Goal: Information Seeking & Learning: Learn about a topic

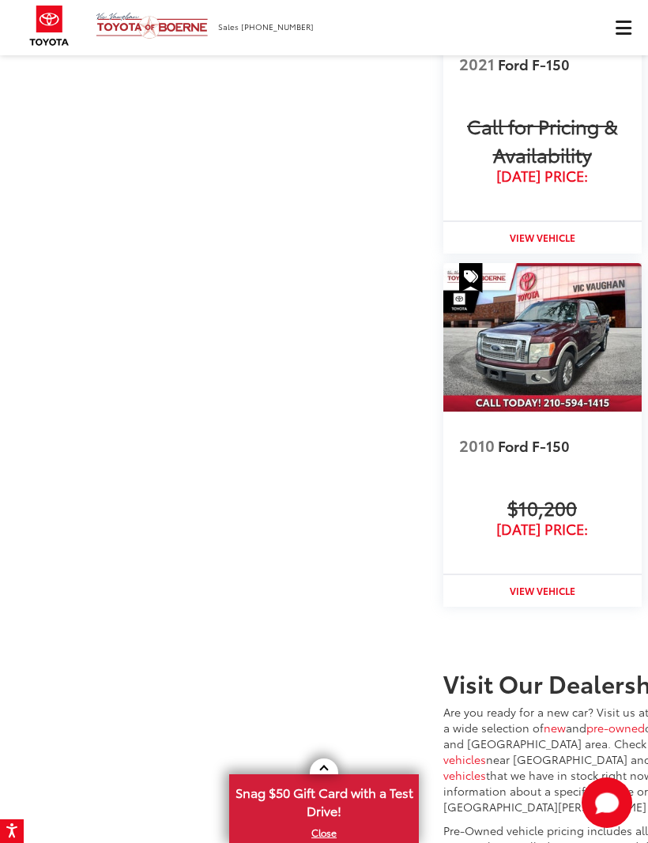
scroll to position [1711, 0]
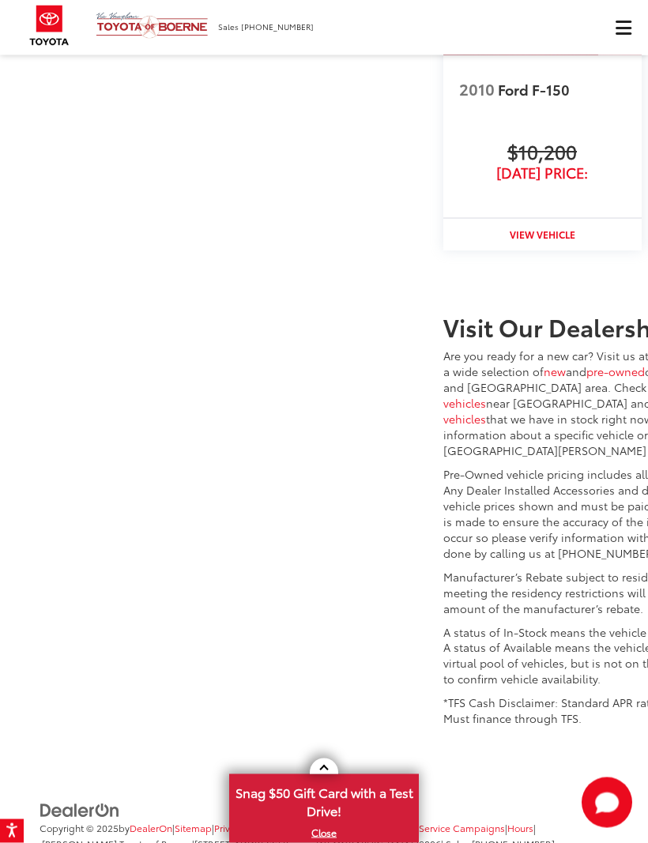
scroll to position [2409, 0]
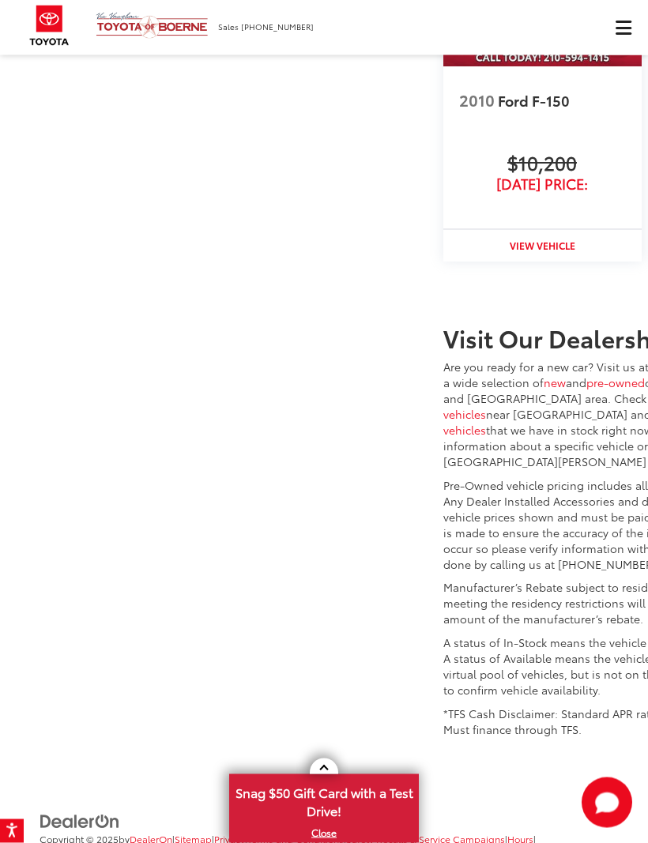
scroll to position [2465, 0]
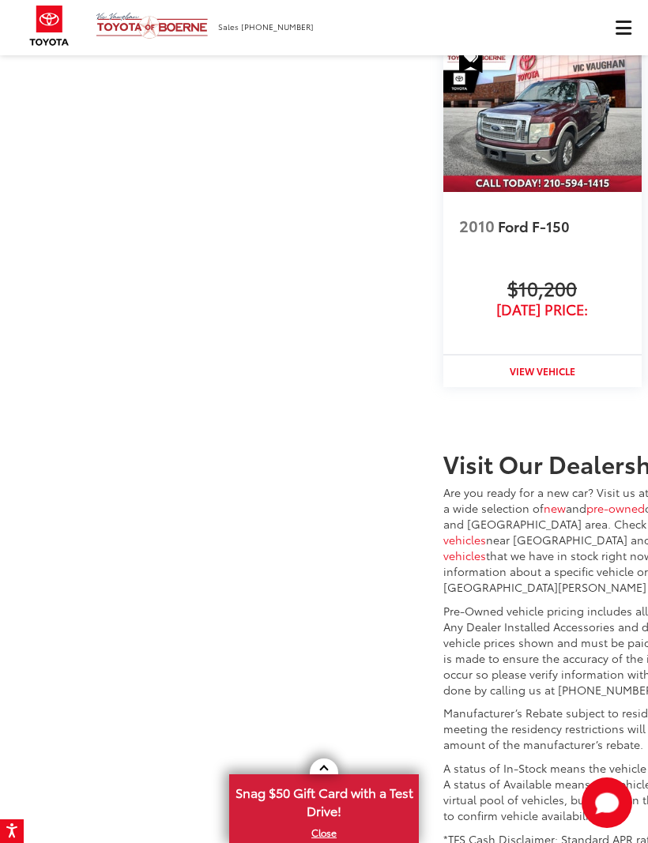
scroll to position [0, 180]
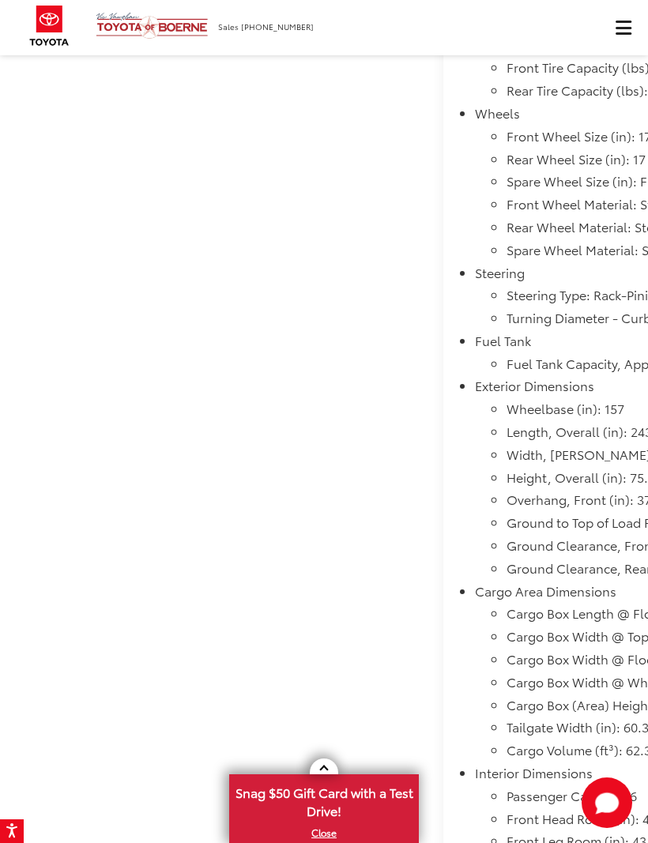
scroll to position [2290, 0]
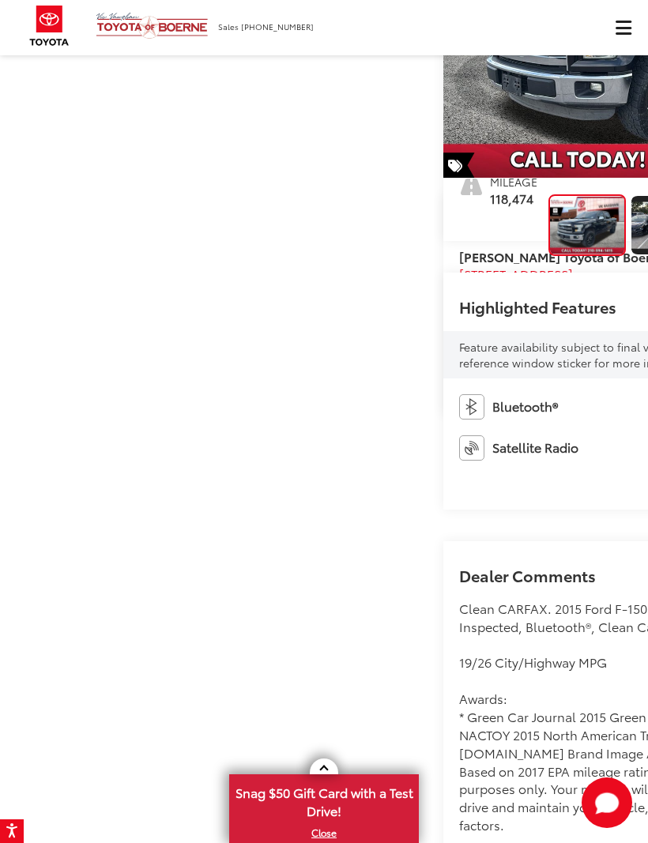
scroll to position [0, 0]
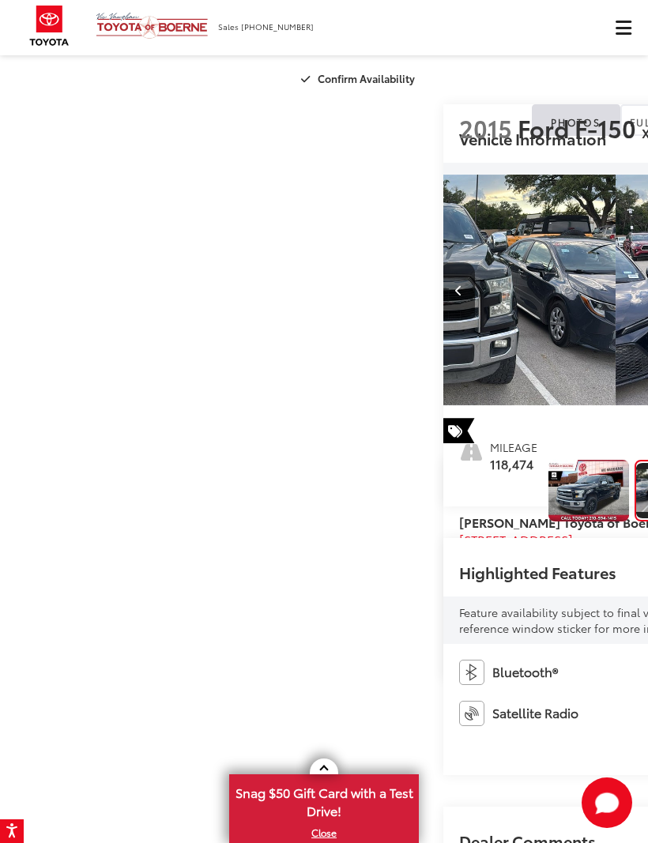
scroll to position [0, 648]
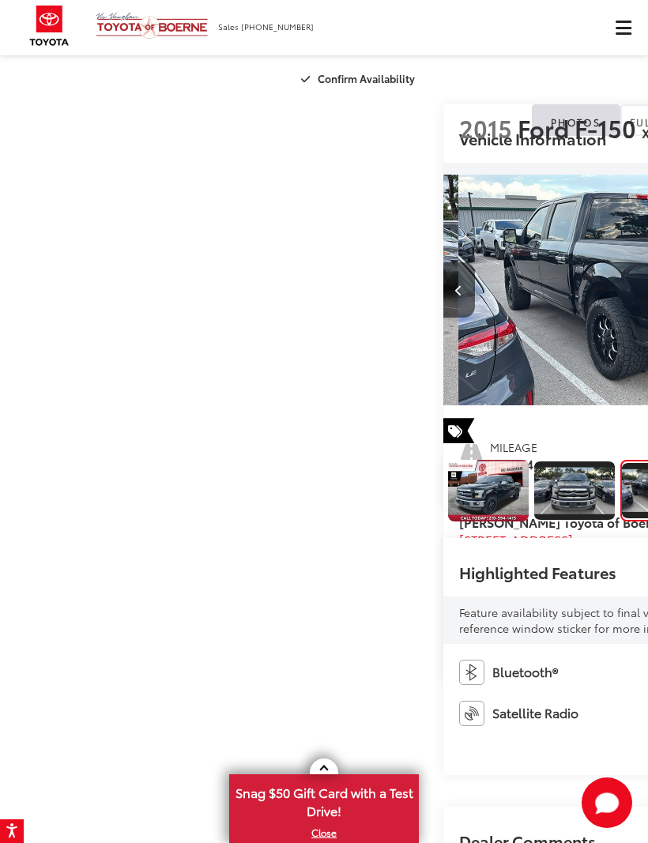
scroll to position [0, 115]
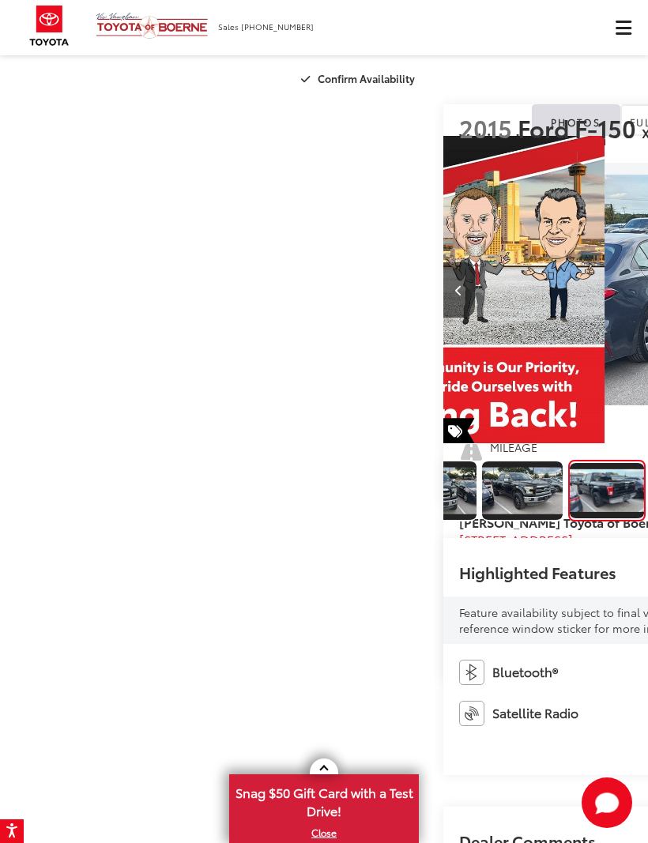
scroll to position [0, 1944]
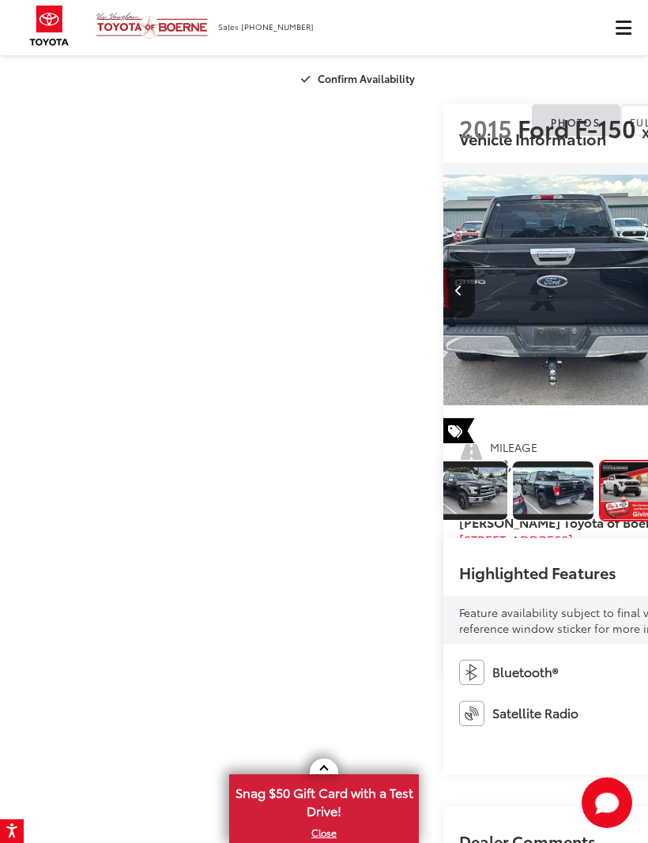
scroll to position [0, 2548]
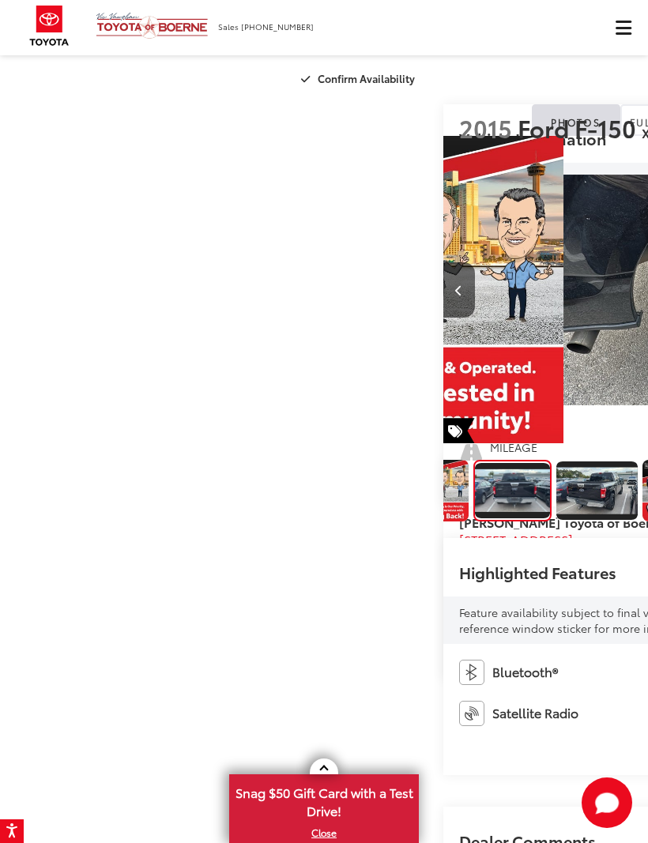
scroll to position [0, 3239]
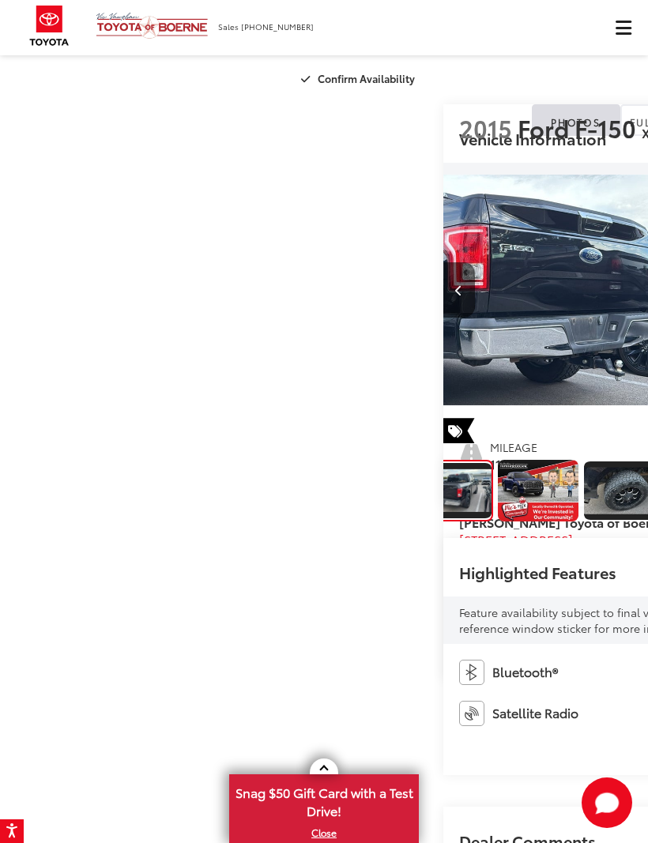
scroll to position [0, 0]
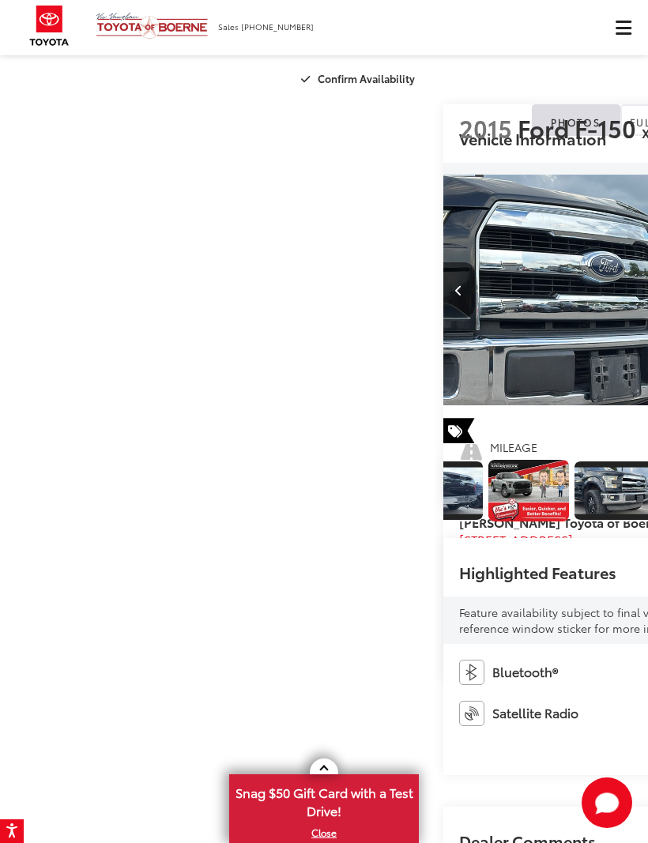
scroll to position [0, 932]
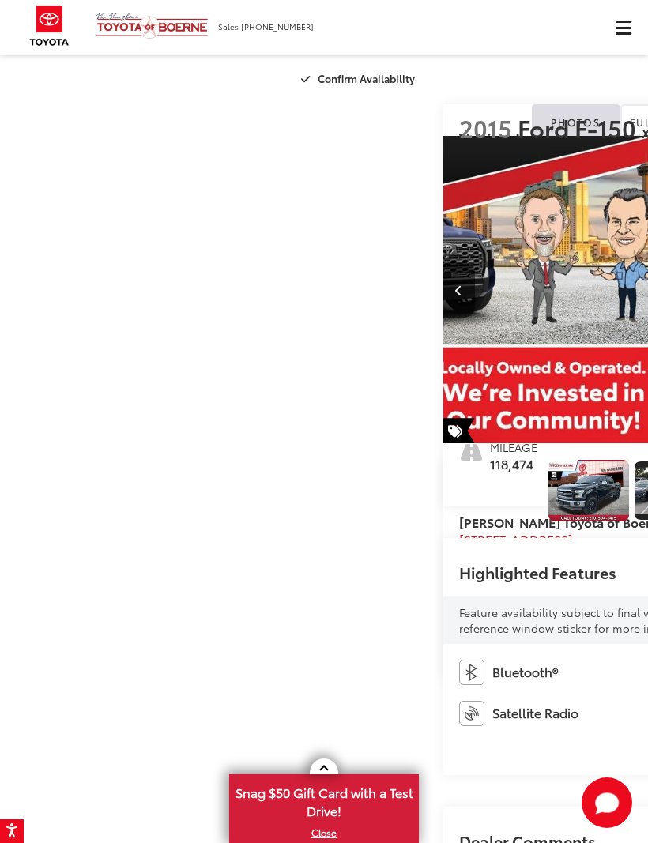
click at [452, 519] on div at bounding box center [496, 489] width 89 height 59
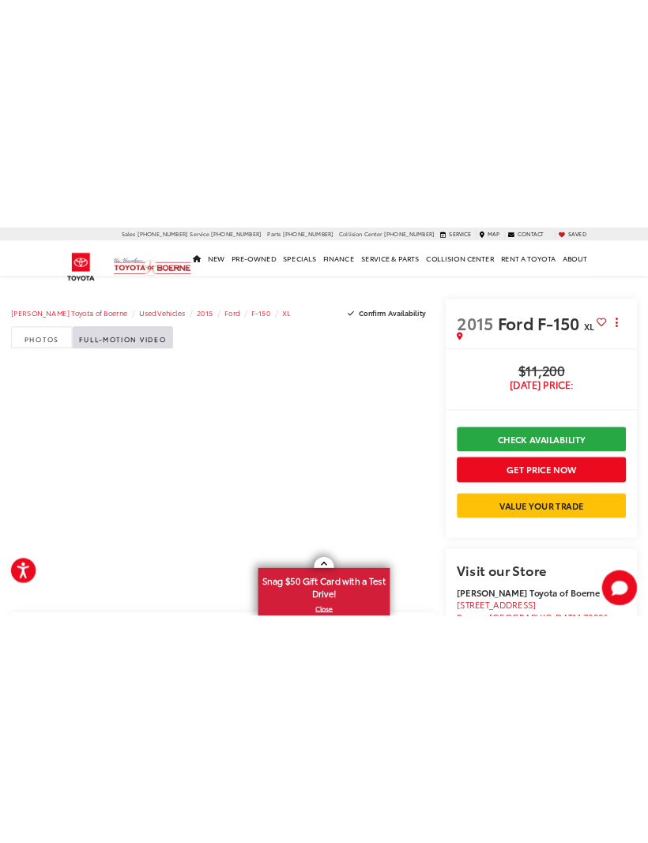
scroll to position [0, 0]
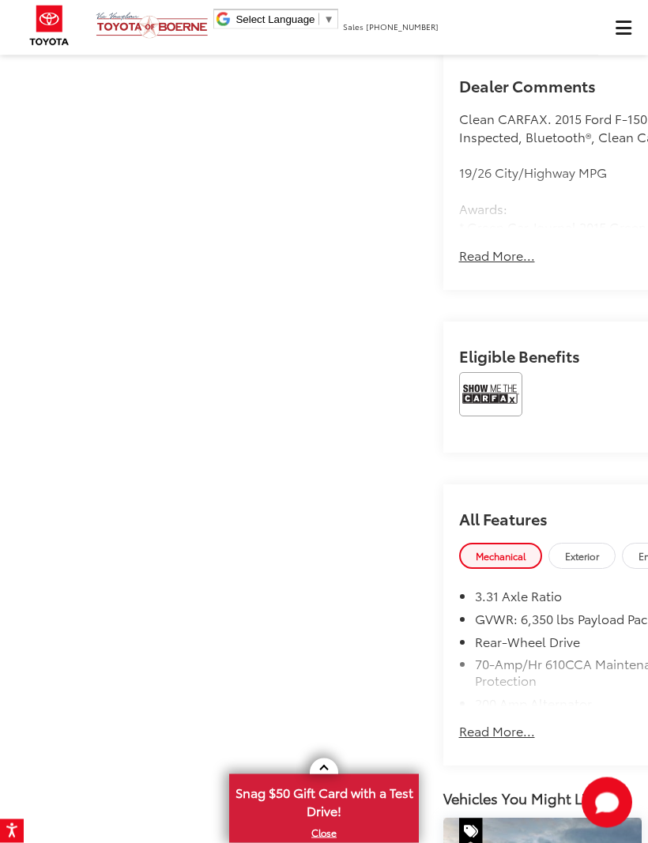
scroll to position [741, 0]
